Goal: Information Seeking & Learning: Learn about a topic

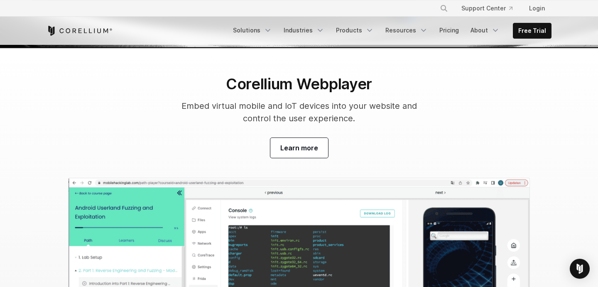
scroll to position [2924, 0]
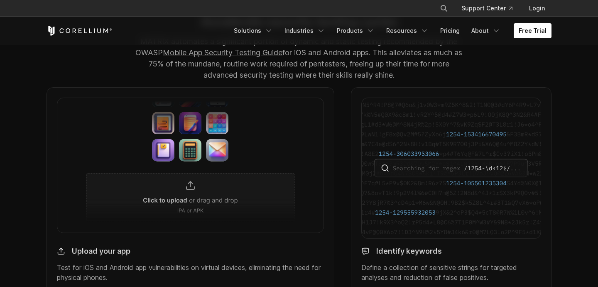
click at [196, 191] on img at bounding box center [190, 165] width 267 height 135
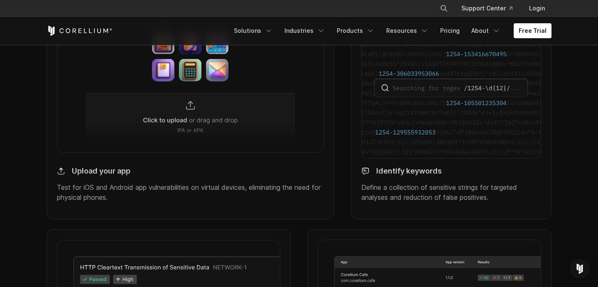
scroll to position [971, 0]
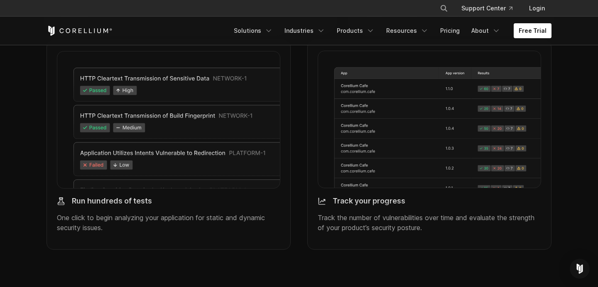
click at [115, 159] on img at bounding box center [169, 120] width 224 height 138
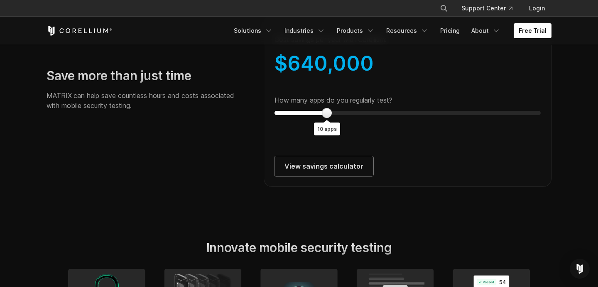
scroll to position [1510, 0]
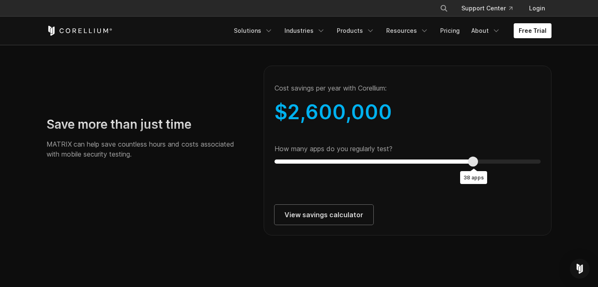
click at [472, 167] on div at bounding box center [473, 162] width 10 height 10
type input "**"
click at [519, 167] on div at bounding box center [521, 162] width 10 height 10
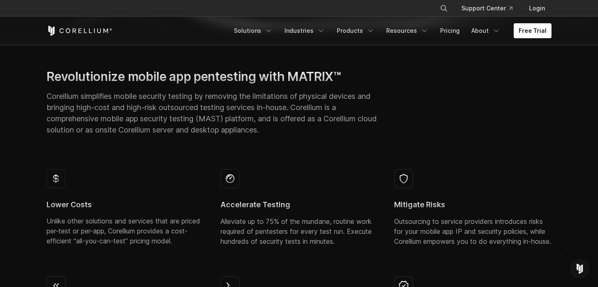
scroll to position [0, 0]
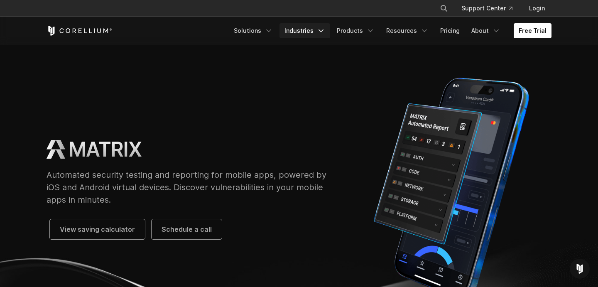
click at [325, 34] on icon "Navigation Menu" at bounding box center [321, 31] width 8 height 8
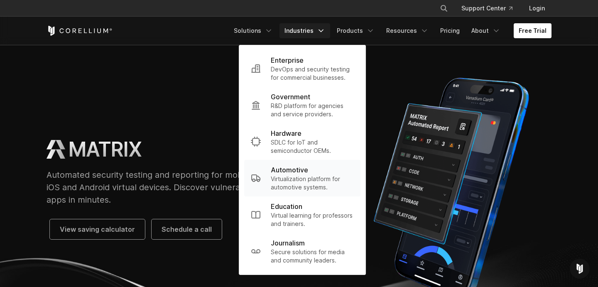
click at [308, 174] on p "Automotive" at bounding box center [289, 170] width 37 height 10
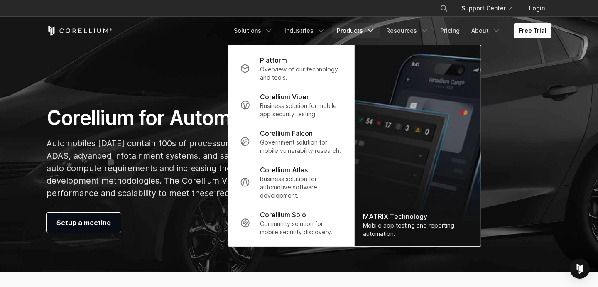
click at [103, 122] on h1 "Corellium for Automotive" at bounding box center [212, 118] width 331 height 25
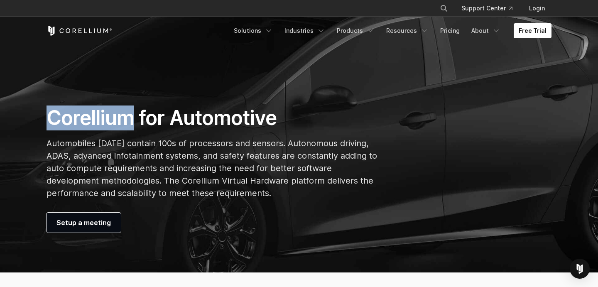
click at [103, 122] on h1 "Corellium for Automotive" at bounding box center [212, 118] width 331 height 25
